Goal: Task Accomplishment & Management: Manage account settings

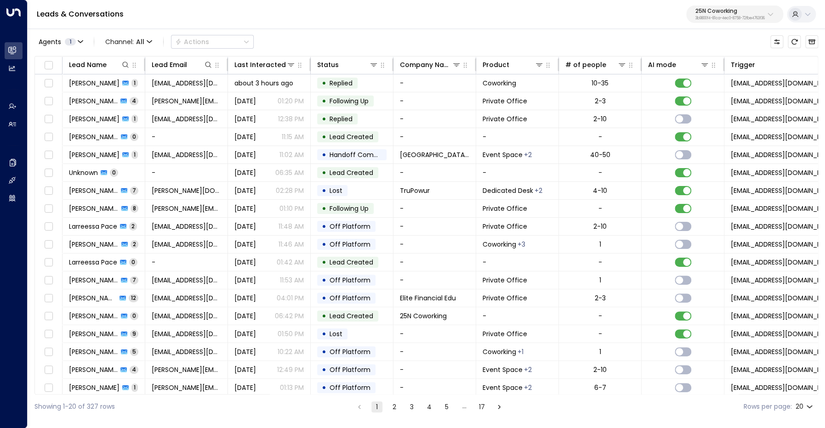
click at [709, 18] on p "3b9800f4-81ca-4ec0-8758-72fbe4763f36" at bounding box center [729, 19] width 69 height 4
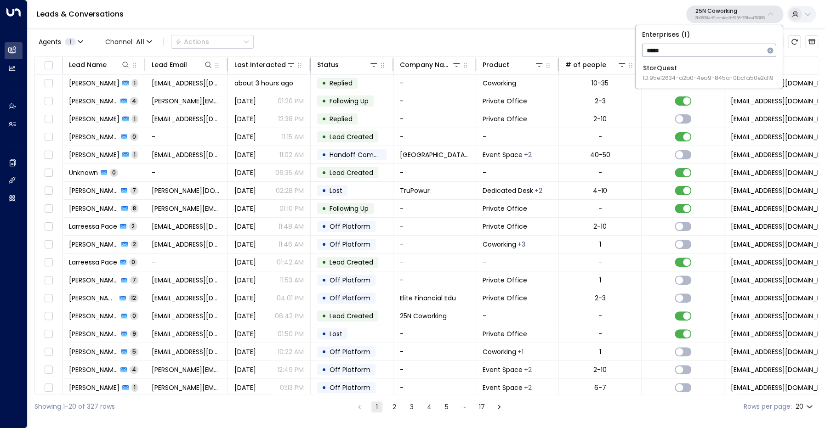
type input "*****"
click at [691, 69] on div "StorQuest ID: 95e12634-a2b0-4ea9-845a-0bcfa50e2d19" at bounding box center [708, 72] width 130 height 19
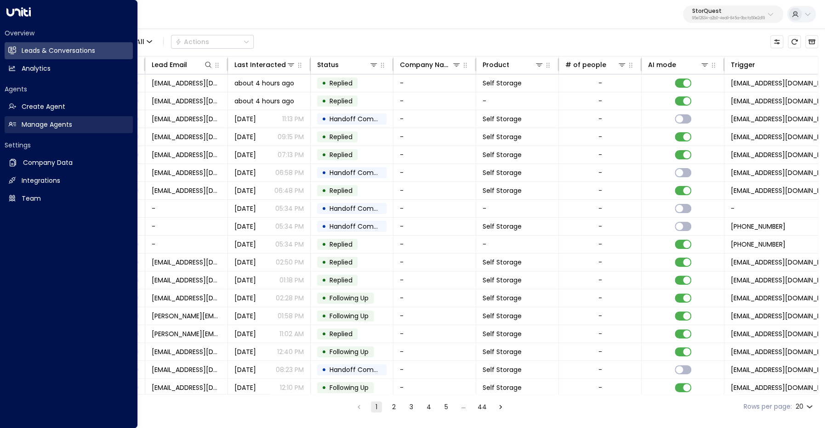
click at [23, 124] on h2 "Manage Agents" at bounding box center [47, 125] width 51 height 10
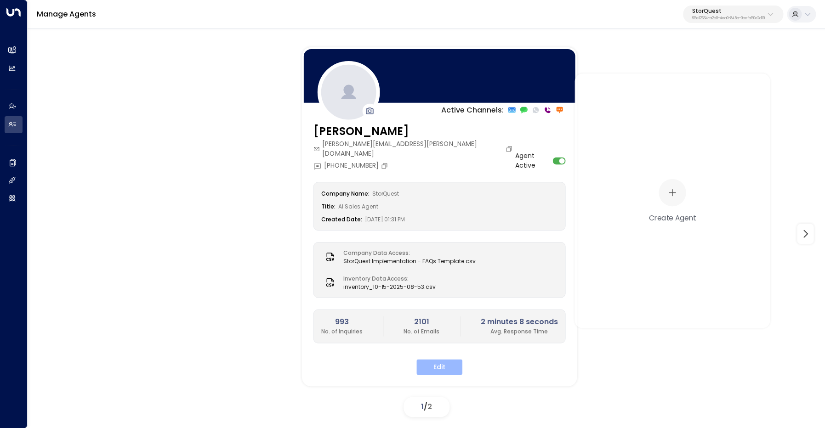
click at [427, 359] on button "Edit" at bounding box center [439, 367] width 46 height 16
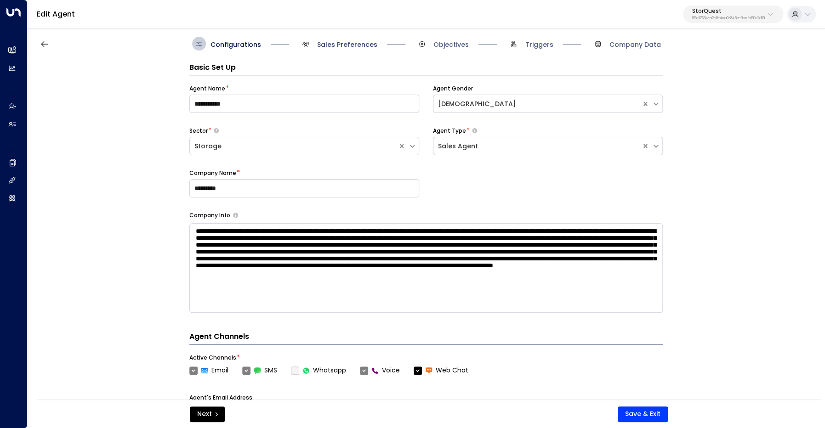
scroll to position [14, 0]
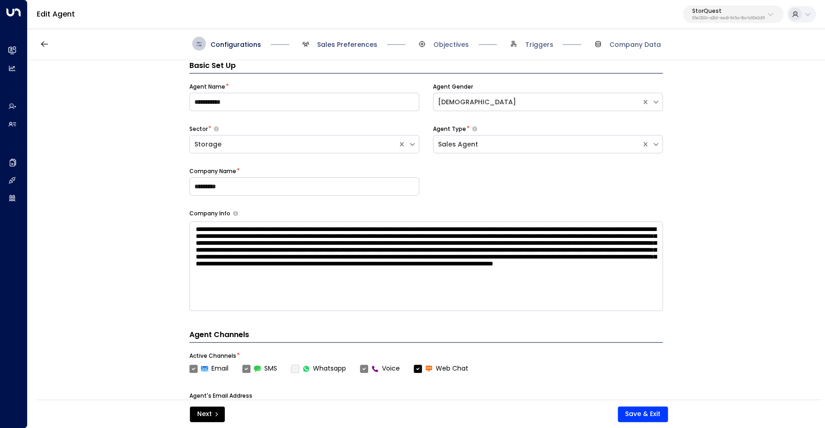
click at [346, 43] on span "Sales Preferences" at bounding box center [347, 44] width 60 height 9
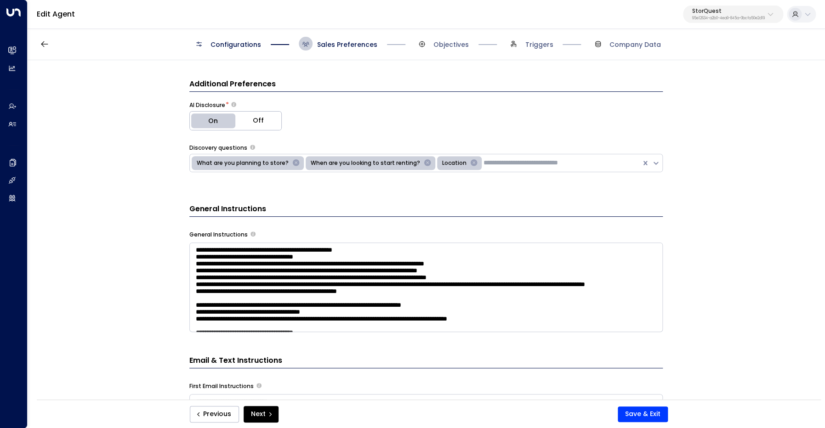
scroll to position [307, 0]
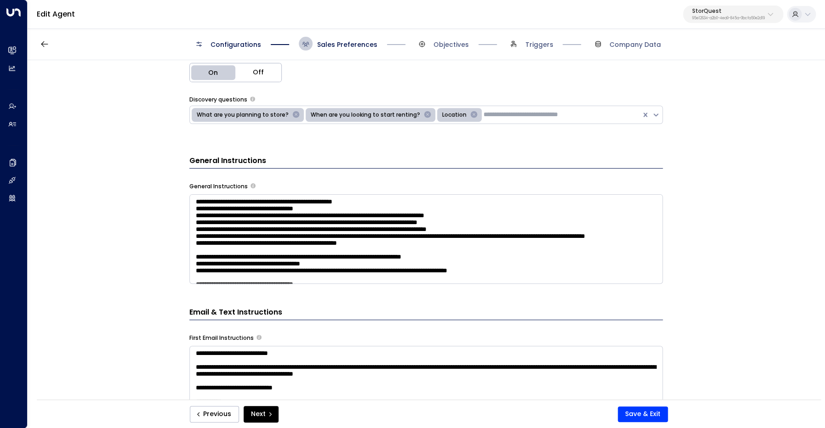
click at [531, 229] on textarea at bounding box center [425, 239] width 473 height 90
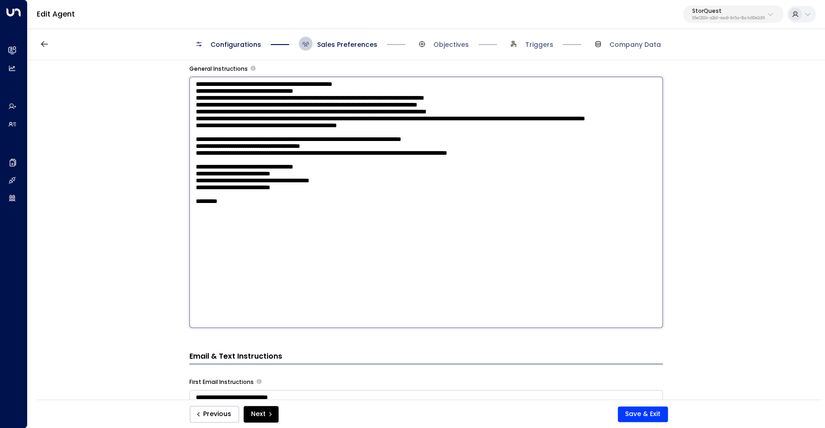
scroll to position [427, 0]
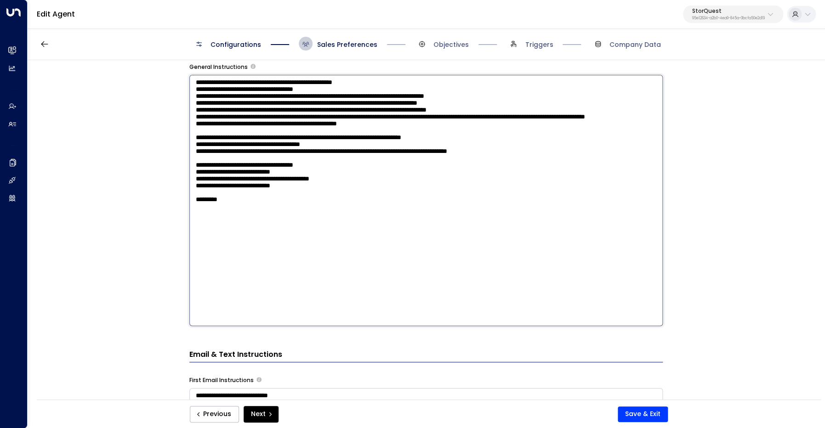
drag, startPoint x: 210, startPoint y: 261, endPoint x: 189, endPoint y: 261, distance: 21.1
click at [189, 261] on textarea at bounding box center [425, 200] width 473 height 251
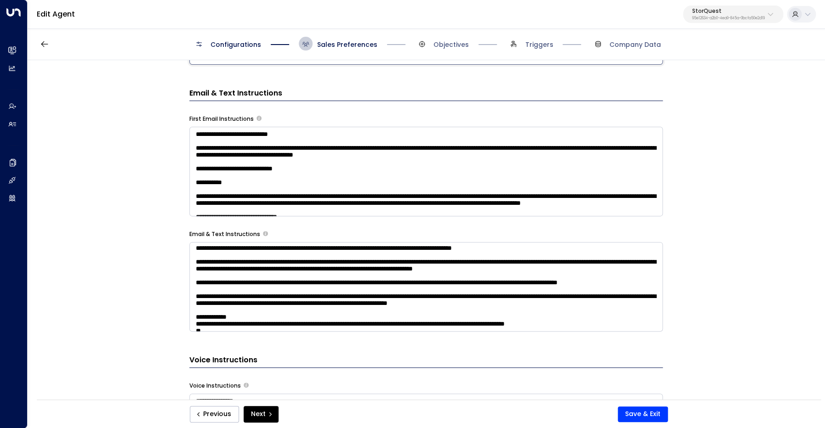
scroll to position [0, 0]
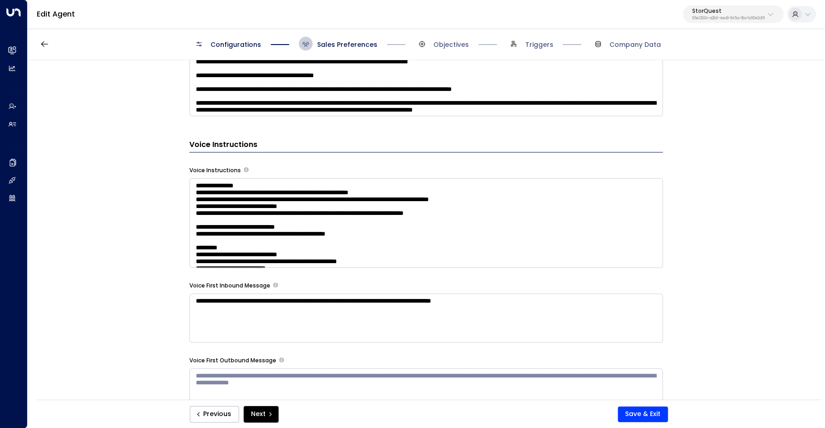
type textarea "**********"
click at [585, 221] on textarea at bounding box center [425, 223] width 473 height 90
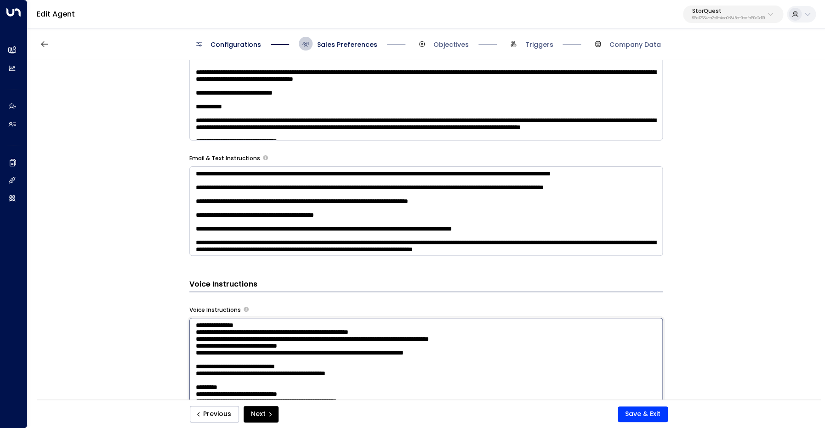
scroll to position [529, 0]
